Goal: Task Accomplishment & Management: Complete application form

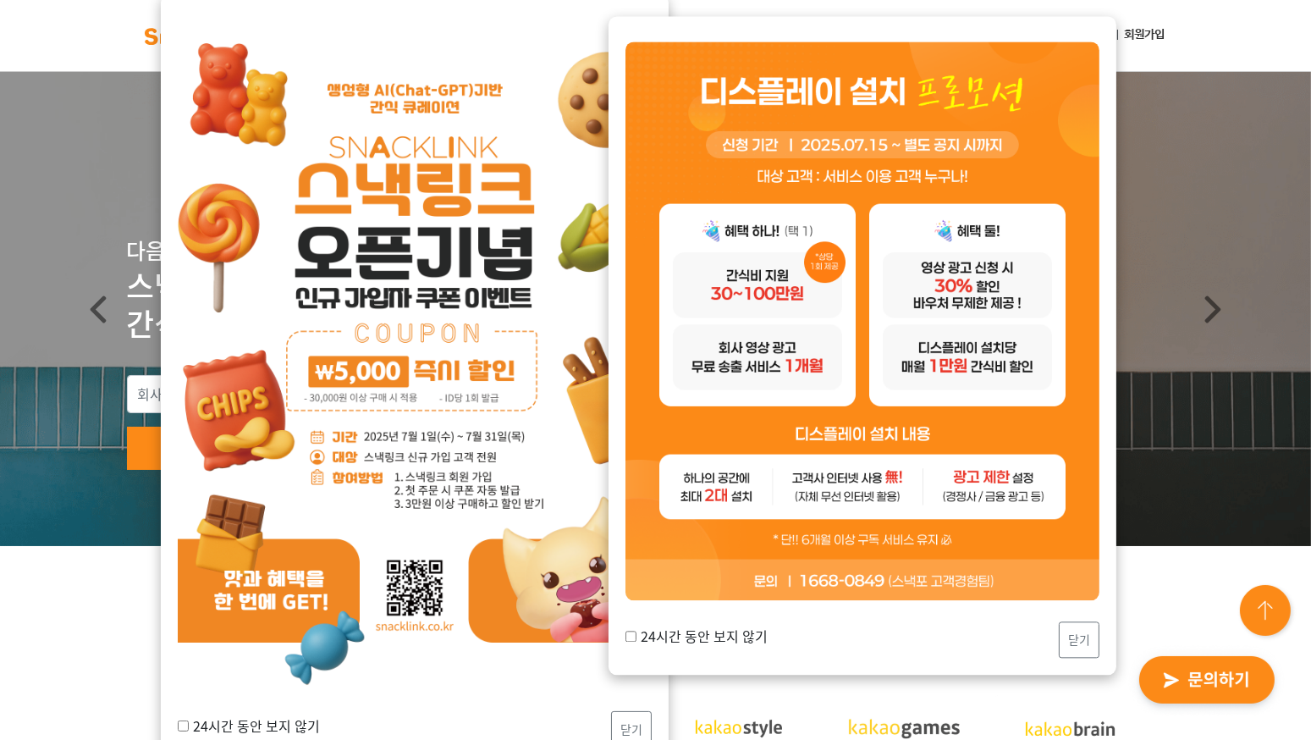
click at [628, 638] on input "24시간 동안 보지 않기" at bounding box center [631, 636] width 11 height 11
checkbox input "true"
click at [1075, 640] on button "닫기" at bounding box center [1079, 639] width 41 height 36
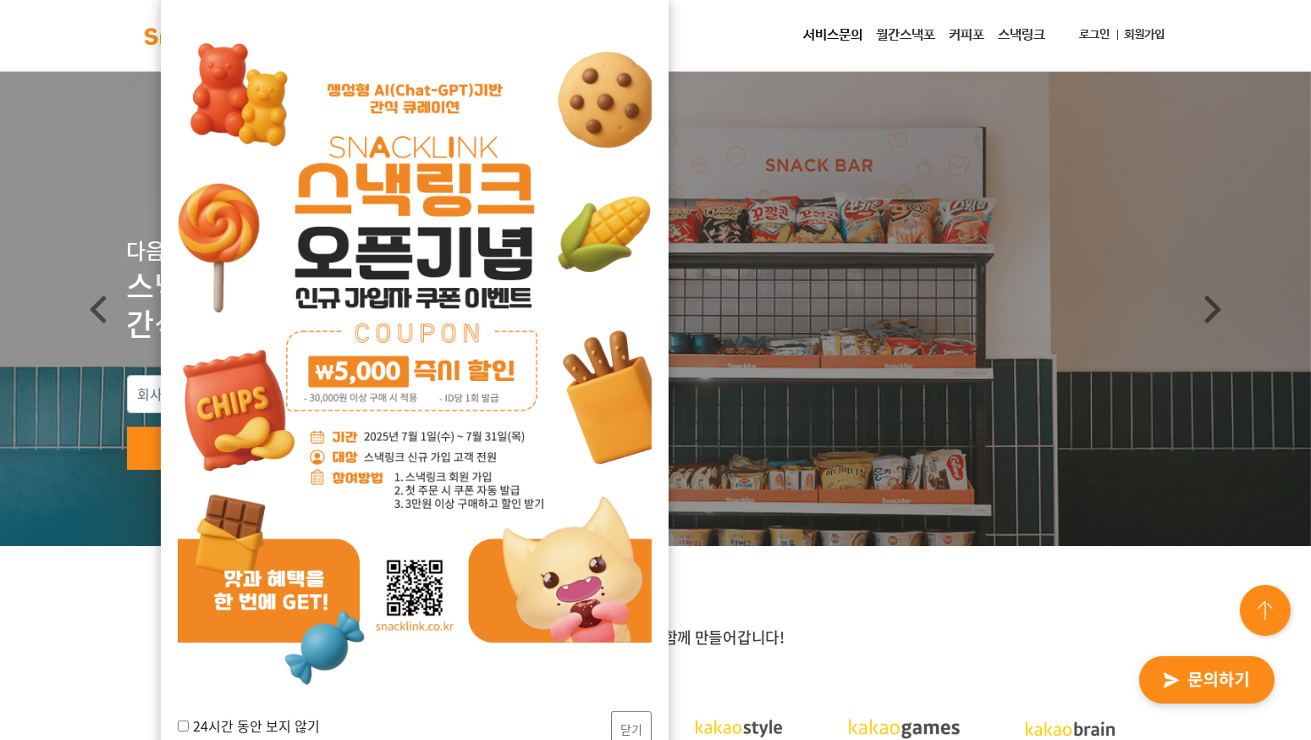
scroll to position [254, 0]
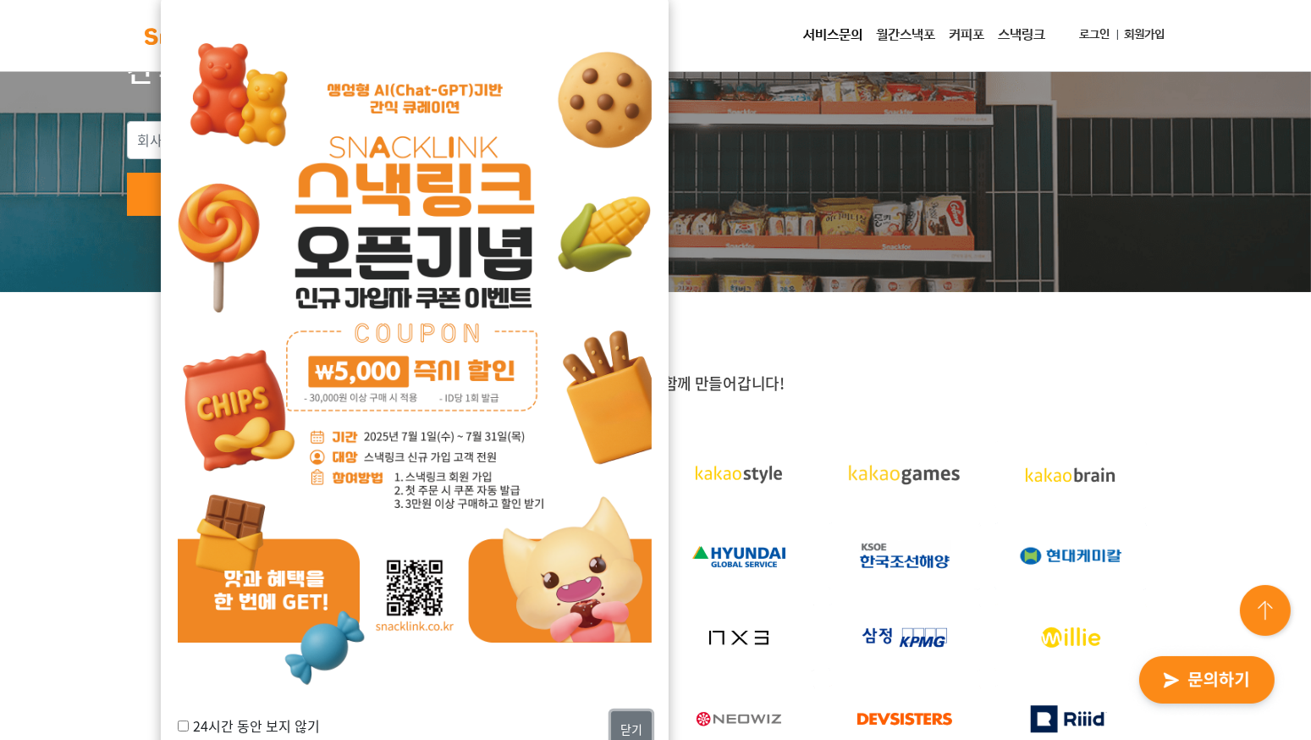
click at [628, 719] on button "닫기" at bounding box center [631, 729] width 41 height 36
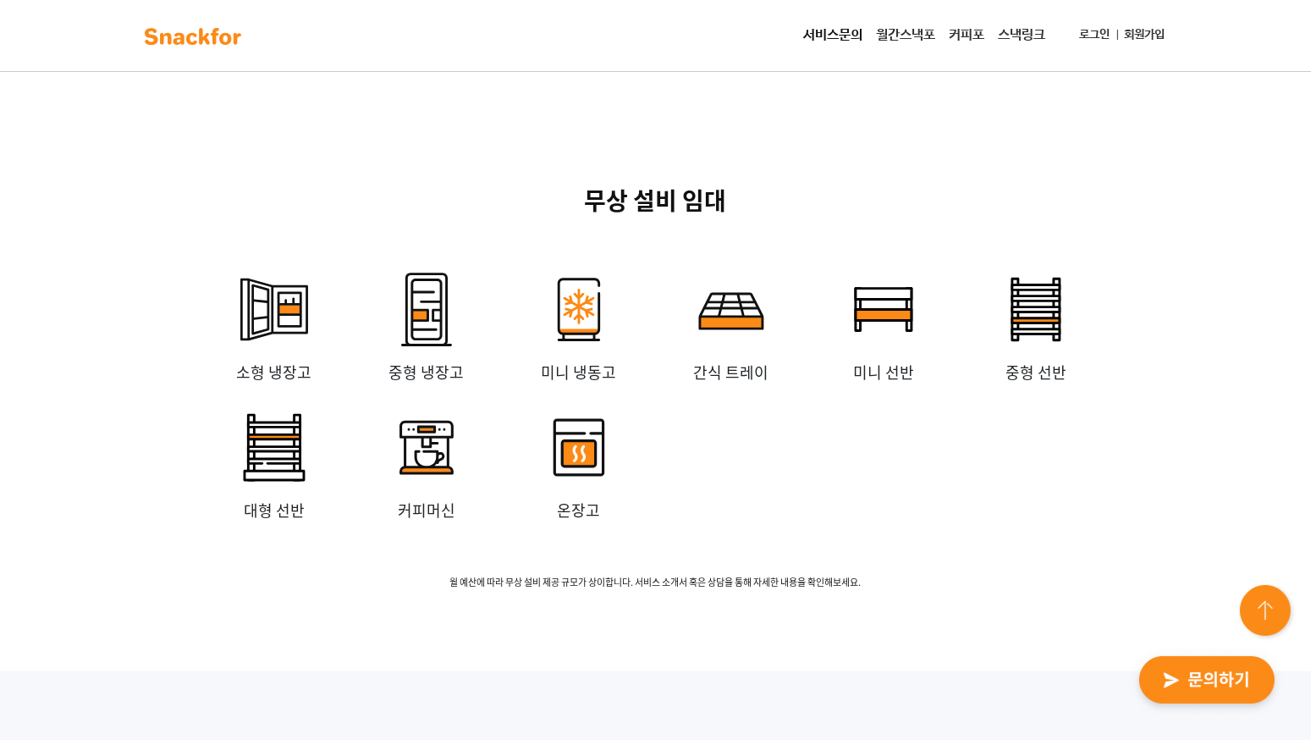
scroll to position [4655, 0]
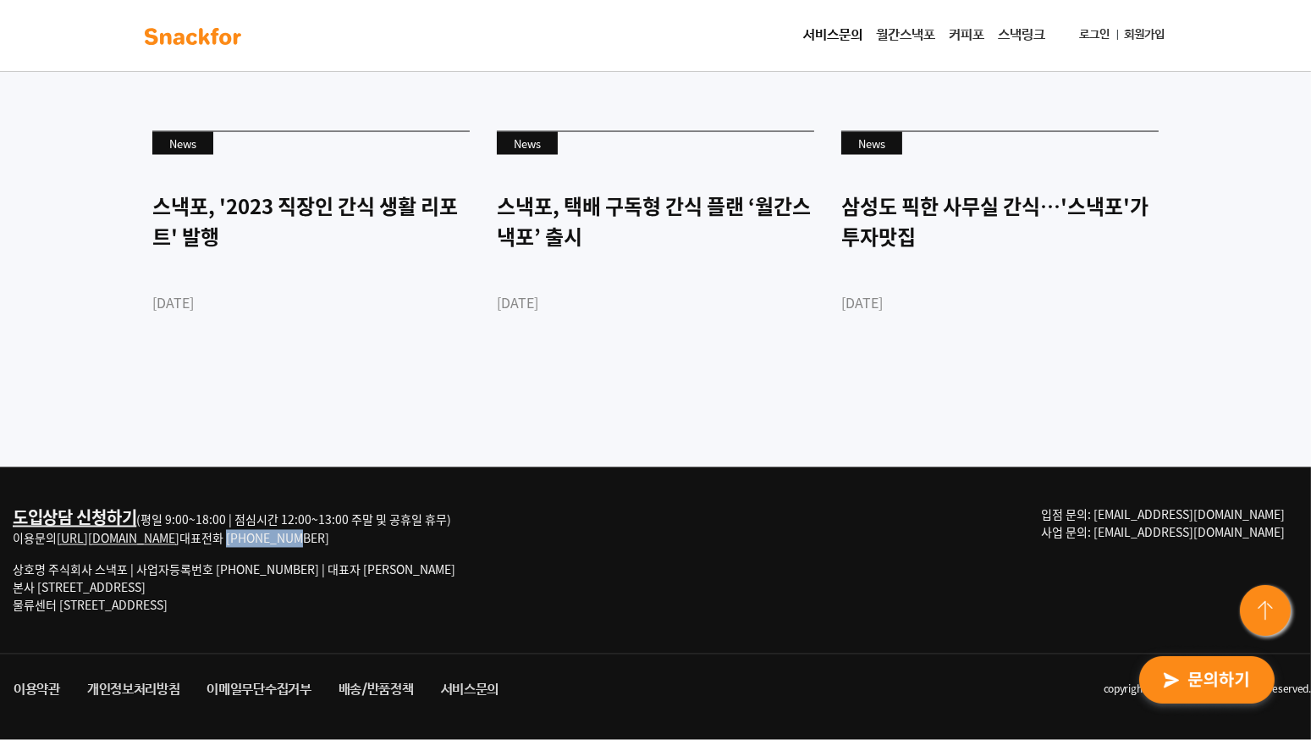
drag, startPoint x: 318, startPoint y: 542, endPoint x: 249, endPoint y: 544, distance: 69.5
click at [249, 544] on div "도입상담 신청하기 (평일 9:00~18:00 | 점심시간 12:00~13:00 주말 및 공휴일 휴무) 이용문의 [URL][DOMAIN_NAME…" at bounding box center [234, 526] width 443 height 41
click at [335, 549] on div "도입상담 신청하기 (평일 9:00~18:00 | 점심시간 12:00~13:00 주말 및 공휴일 휴무) 이용문의 [URL][DOMAIN_NAME…" at bounding box center [234, 560] width 443 height 108
click at [257, 542] on div "도입상담 신청하기 (평일 9:00~18:00 | 점심시간 12:00~13:00 주말 및 공휴일 휴무) 이용문의 [URL][DOMAIN_NAME…" at bounding box center [234, 526] width 443 height 41
drag, startPoint x: 255, startPoint y: 540, endPoint x: 318, endPoint y: 540, distance: 63.5
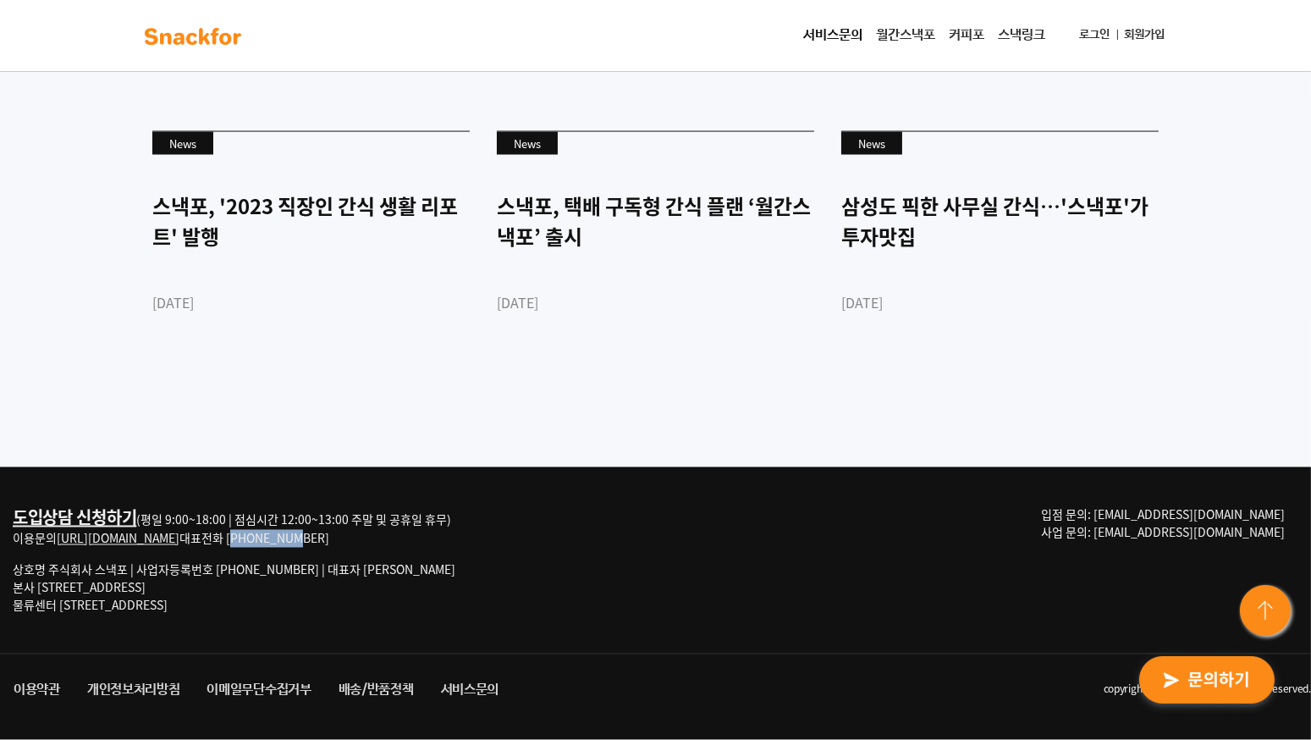
click at [318, 540] on div "도입상담 신청하기 (평일 9:00~18:00 | 점심시간 12:00~13:00 주말 및 공휴일 휴무) 이용문의 [URL][DOMAIN_NAME…" at bounding box center [234, 526] width 443 height 41
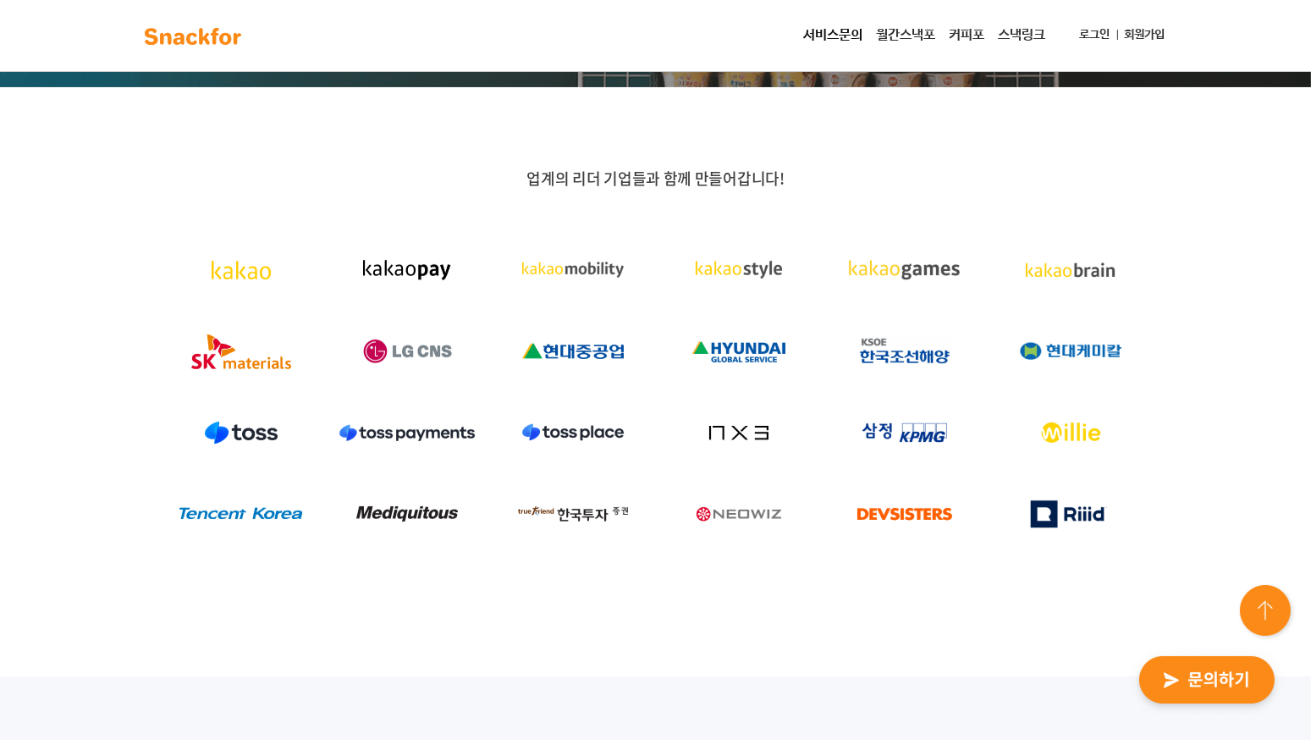
scroll to position [0, 0]
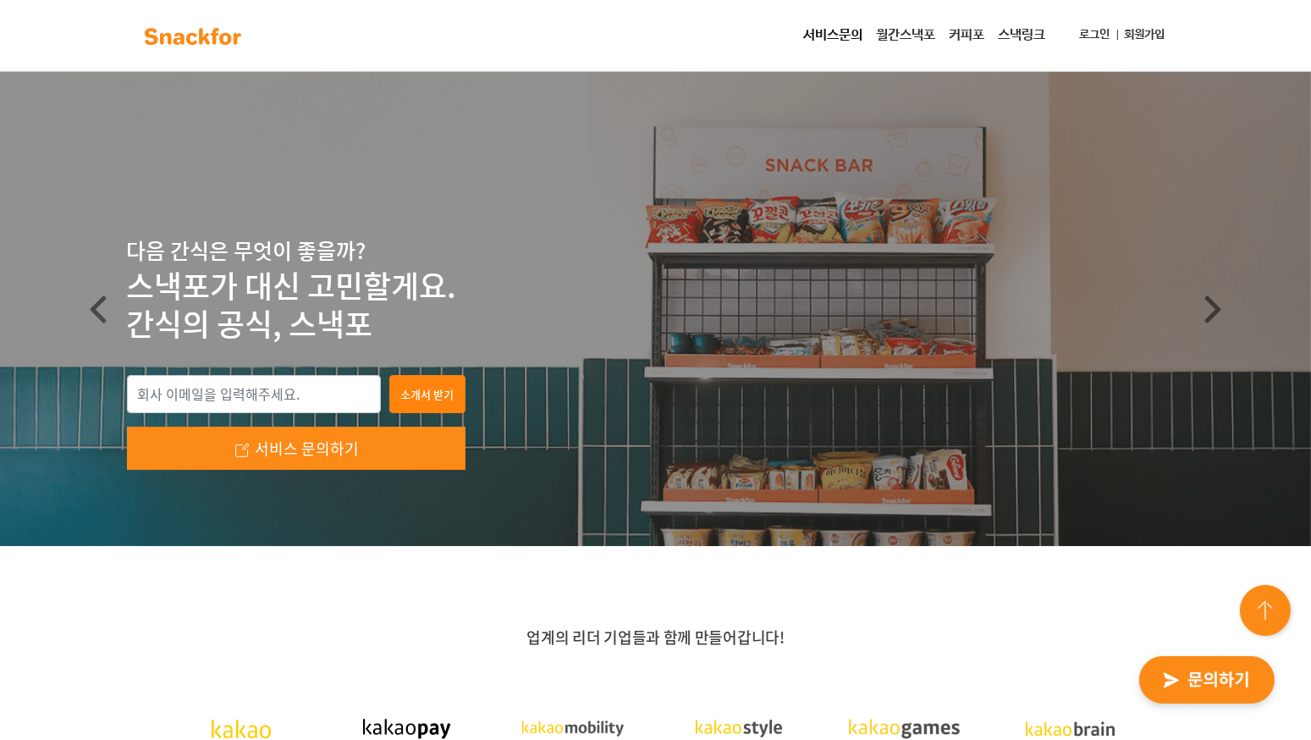
click at [835, 39] on link "서비스문의" at bounding box center [834, 36] width 73 height 34
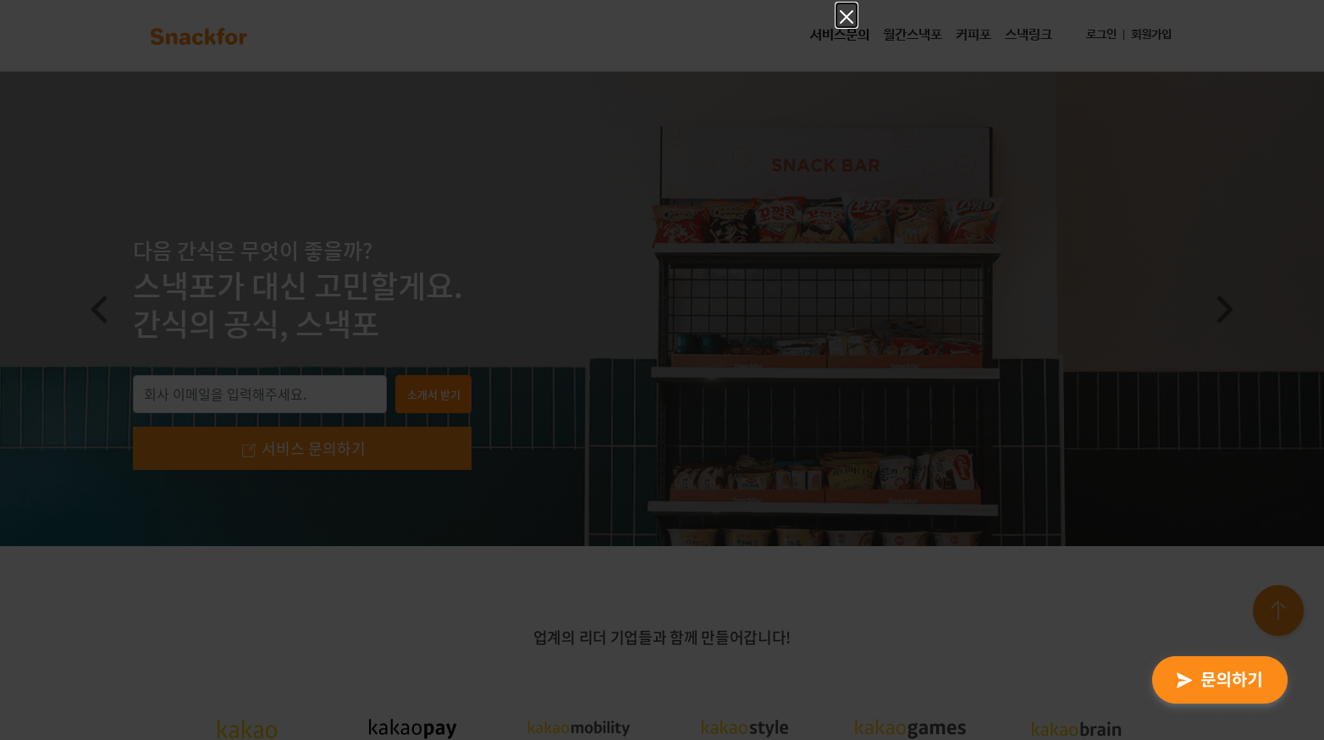
click at [844, 20] on icon "Close" at bounding box center [847, 17] width 14 height 14
